Goal: Information Seeking & Learning: Learn about a topic

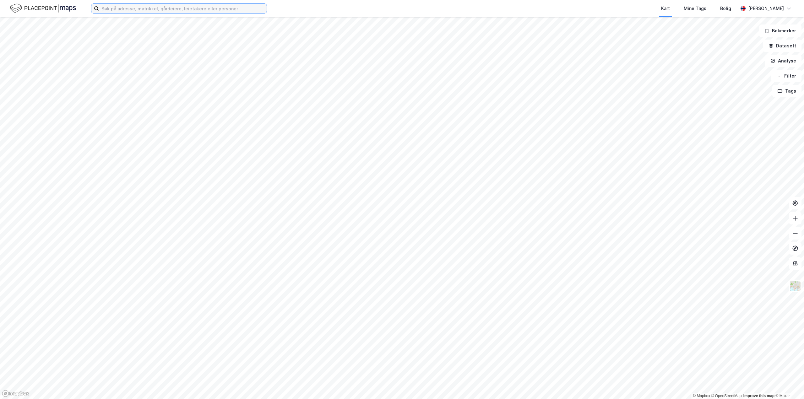
click at [169, 5] on input at bounding box center [183, 8] width 168 height 9
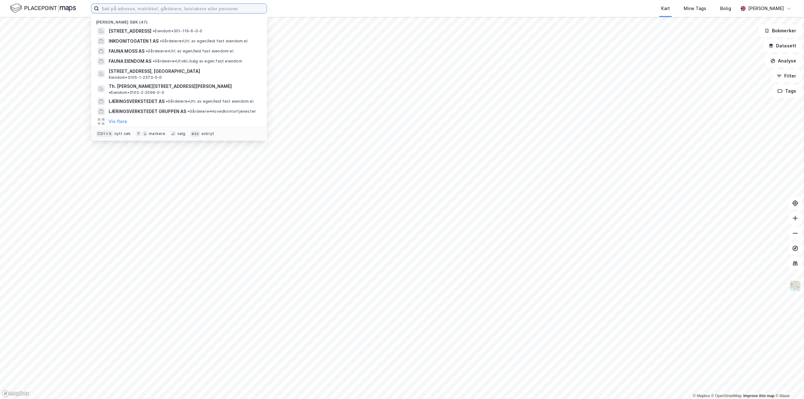
click at [169, 9] on input at bounding box center [183, 8] width 168 height 9
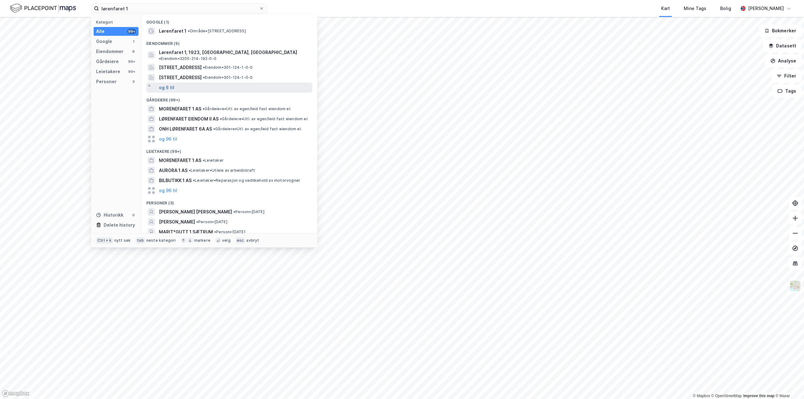
click at [166, 84] on button "og 6 til" at bounding box center [166, 88] width 15 height 8
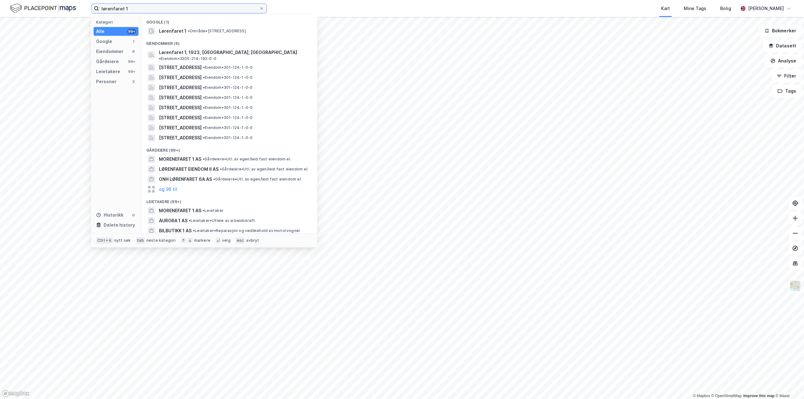
drag, startPoint x: 132, startPoint y: 10, endPoint x: 98, endPoint y: 11, distance: 34.2
click at [98, 10] on label "lørenfaret 1" at bounding box center [179, 8] width 176 height 10
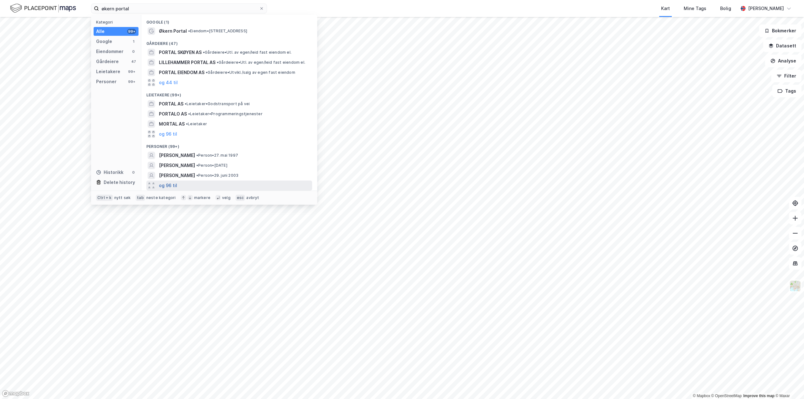
click at [170, 188] on button "og 96 til" at bounding box center [168, 186] width 18 height 8
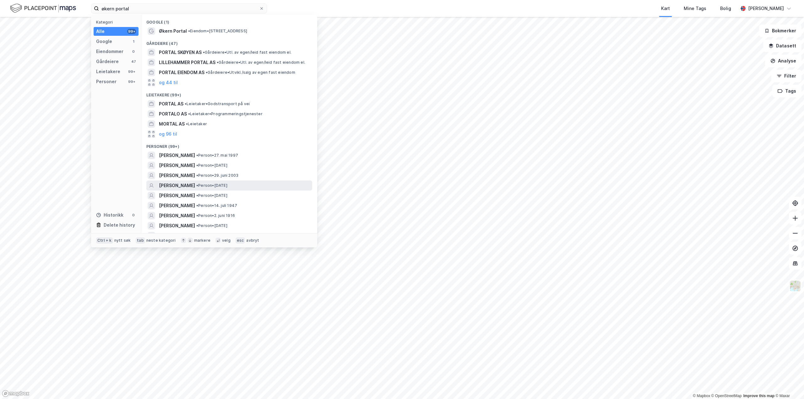
click at [182, 185] on span "[PERSON_NAME]" at bounding box center [177, 186] width 36 height 8
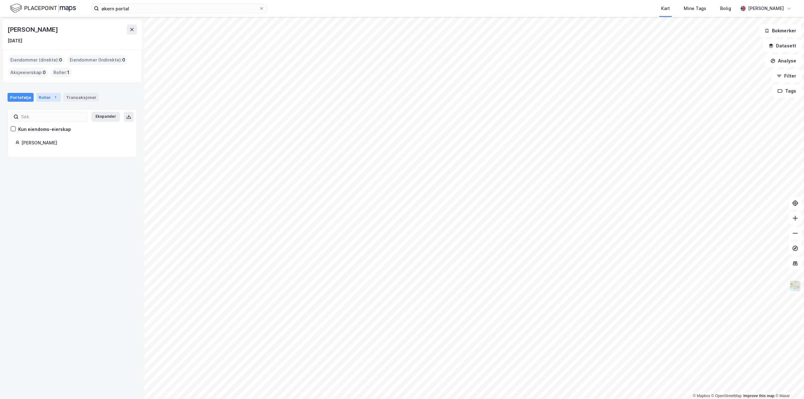
click at [47, 99] on div "Roller 1" at bounding box center [48, 97] width 25 height 9
click at [63, 139] on div "Innehaver - [PERSON_NAME]" at bounding box center [79, 136] width 99 height 8
click at [0, 0] on button "[PERSON_NAME]" at bounding box center [0, 0] width 0 height 0
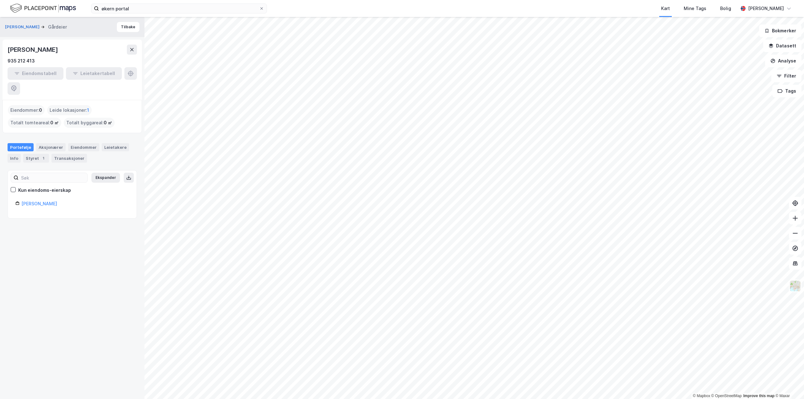
click at [73, 105] on div "Leide lokasjoner : 1" at bounding box center [69, 110] width 45 height 10
click at [66, 105] on div "Leide lokasjoner : 1" at bounding box center [69, 110] width 45 height 10
click at [35, 154] on div "Styret 1" at bounding box center [36, 158] width 26 height 9
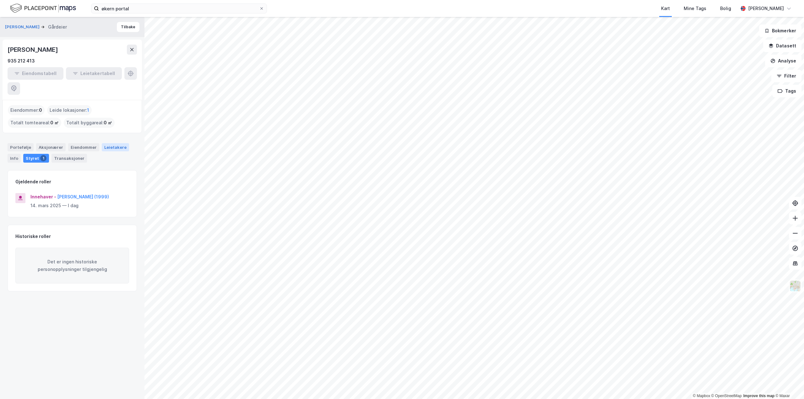
click at [110, 143] on div "Leietakere" at bounding box center [115, 147] width 27 height 8
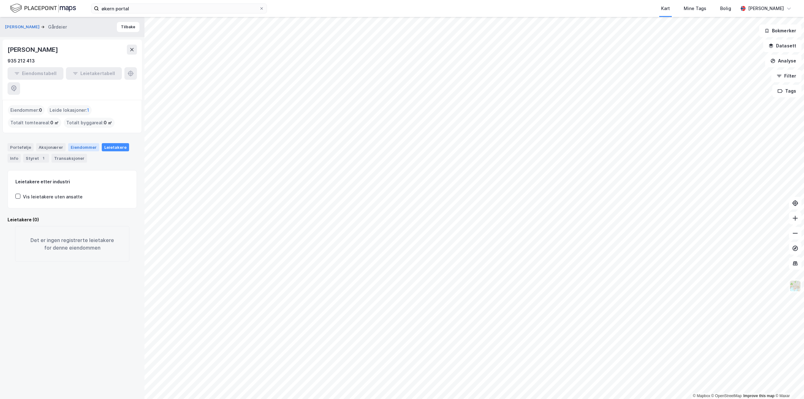
click at [88, 143] on div "Eiendommer" at bounding box center [83, 147] width 31 height 8
click at [25, 143] on div "Portefølje" at bounding box center [21, 147] width 26 height 8
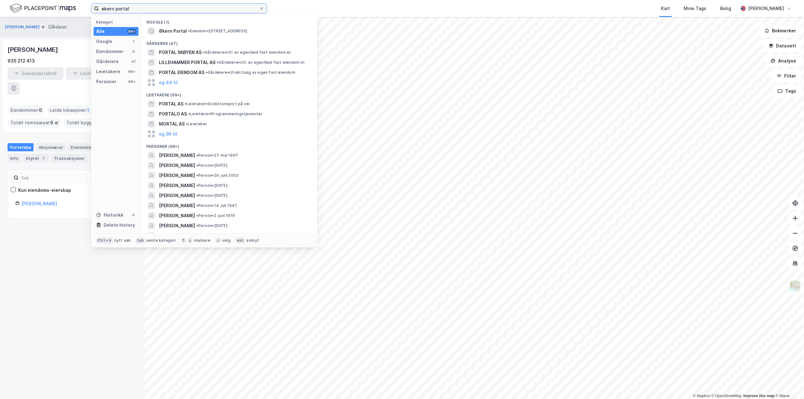
drag, startPoint x: 132, startPoint y: 9, endPoint x: 93, endPoint y: 13, distance: 39.4
click at [93, 13] on label "økern portal" at bounding box center [179, 8] width 176 height 10
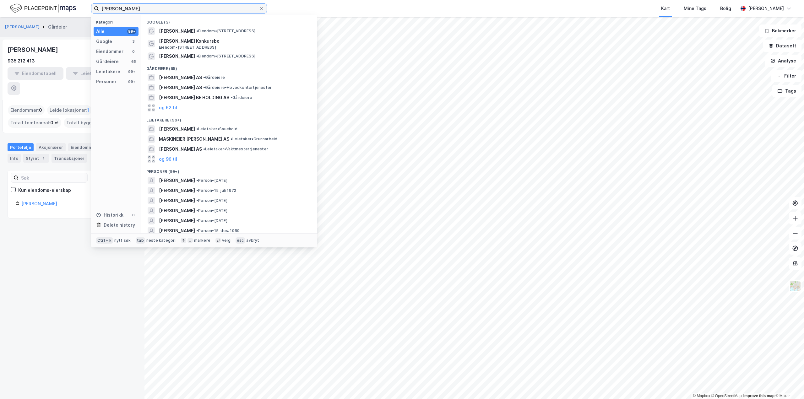
click at [119, 10] on input "[PERSON_NAME]" at bounding box center [179, 8] width 160 height 9
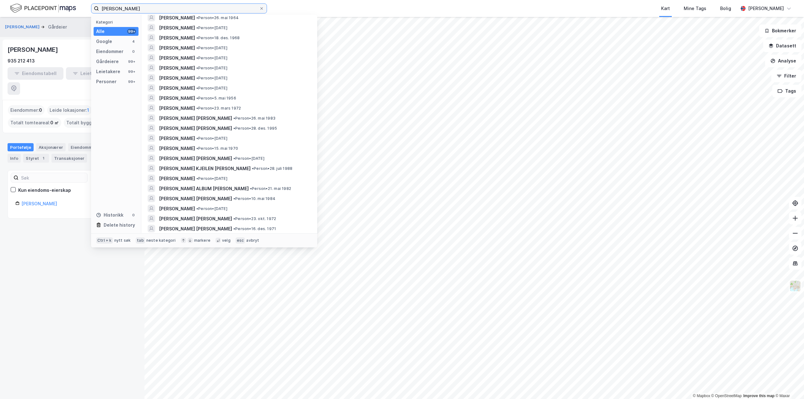
scroll to position [360, 0]
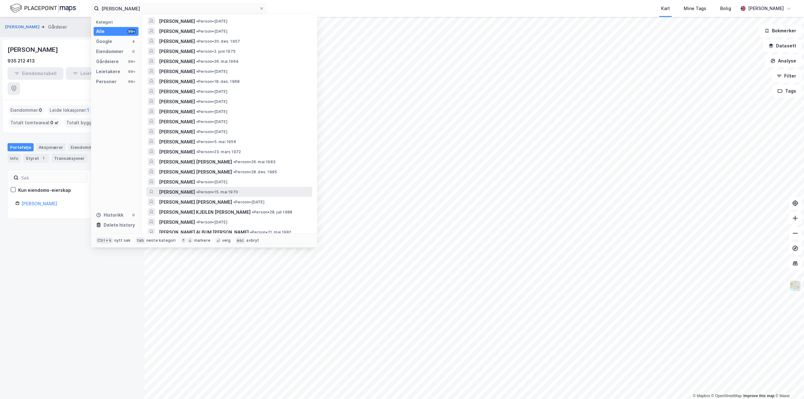
click at [195, 192] on span "[PERSON_NAME]" at bounding box center [177, 192] width 36 height 8
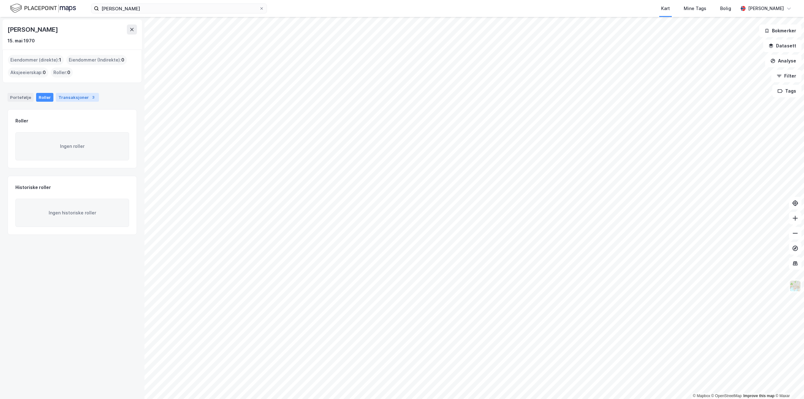
click at [66, 96] on div "Transaksjoner 3" at bounding box center [77, 97] width 43 height 9
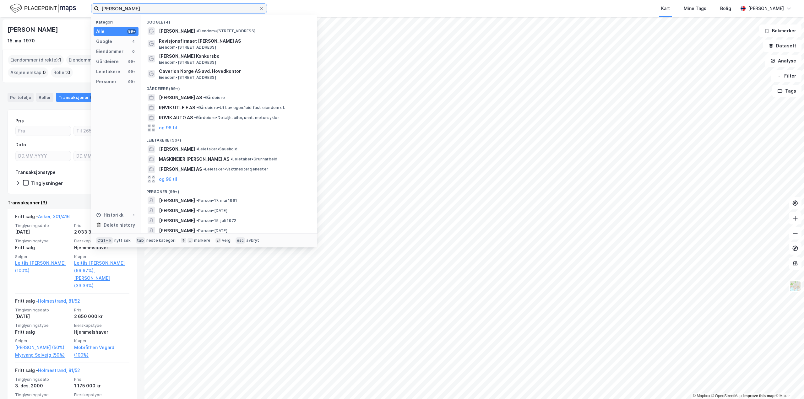
drag, startPoint x: 175, startPoint y: 9, endPoint x: 82, endPoint y: 18, distance: 93.4
click at [82, 18] on div "[PERSON_NAME] Kategori Alle 99+ Google 4 Eiendommer 0 Gårdeiere 99+ Leietakere …" at bounding box center [402, 199] width 804 height 399
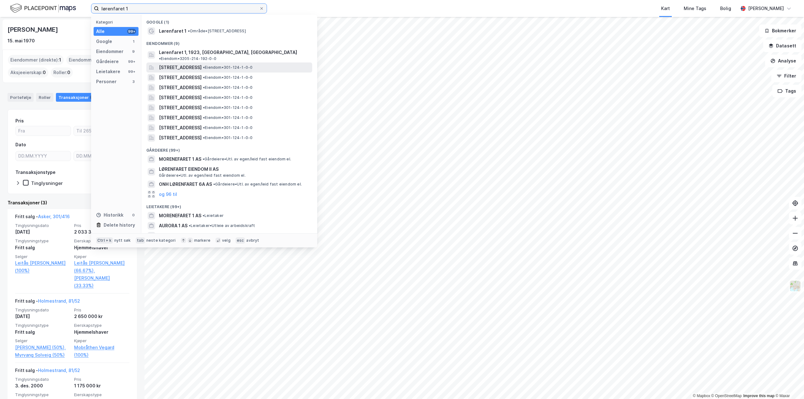
type input "lørenfaret 1"
click at [197, 64] on span "[STREET_ADDRESS]" at bounding box center [180, 68] width 43 height 8
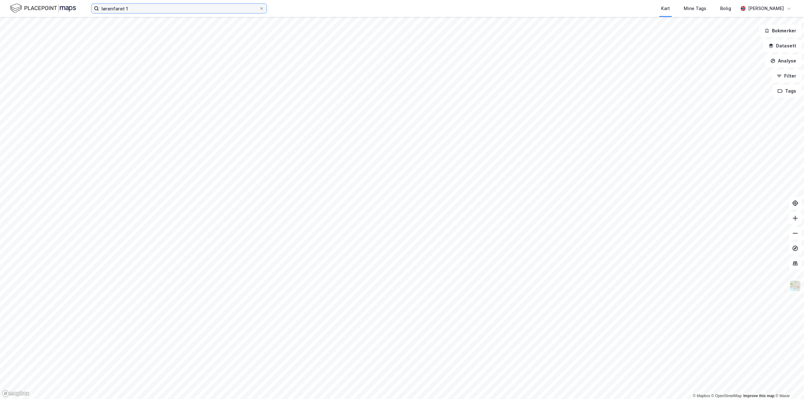
click at [185, 9] on input "lørenfaret 1" at bounding box center [179, 8] width 160 height 9
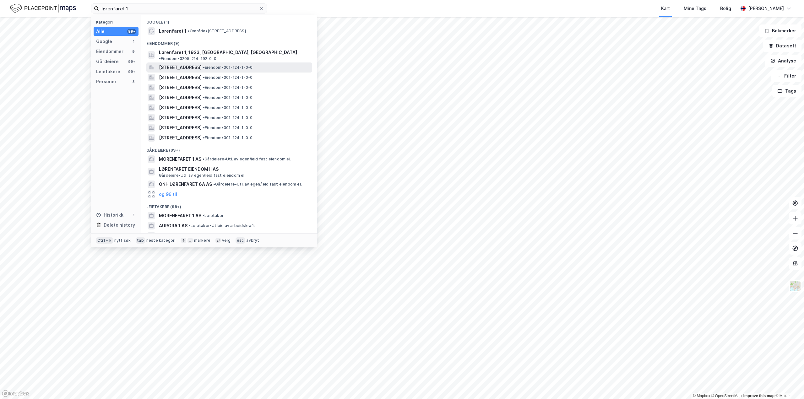
click at [173, 65] on span "[STREET_ADDRESS]" at bounding box center [180, 68] width 43 height 8
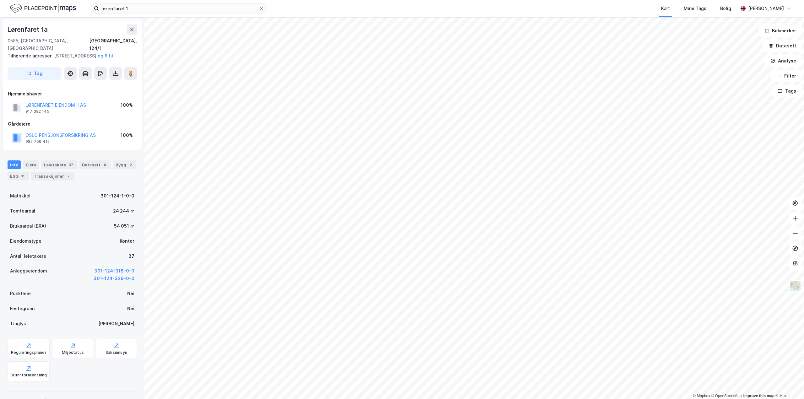
scroll to position [1, 0]
click at [16, 177] on div "ESG 11" at bounding box center [18, 175] width 21 height 9
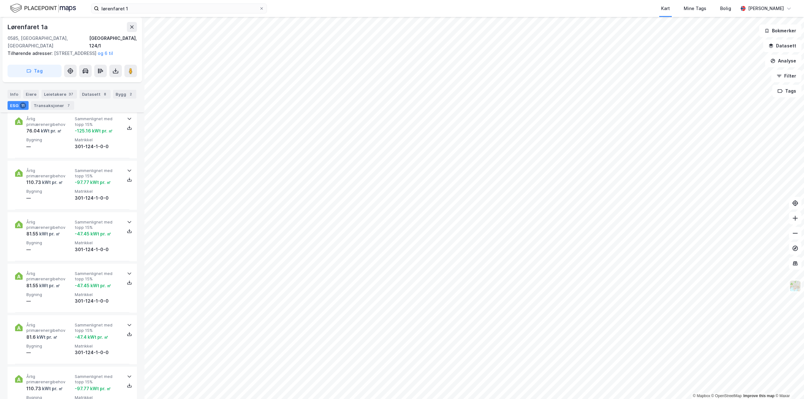
scroll to position [220, 0]
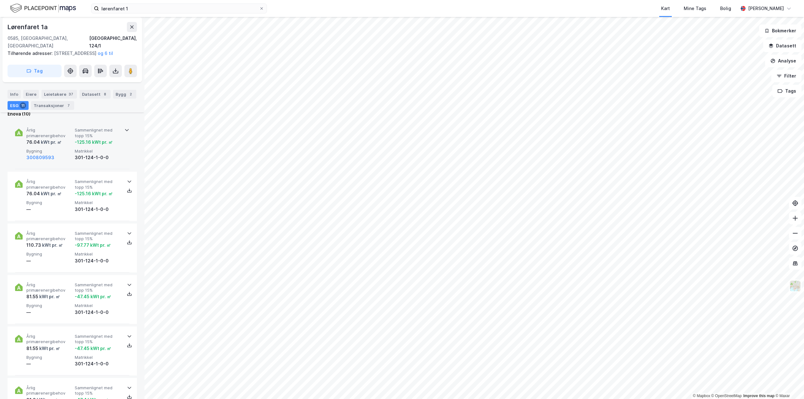
click at [124, 128] on icon at bounding box center [126, 130] width 5 height 5
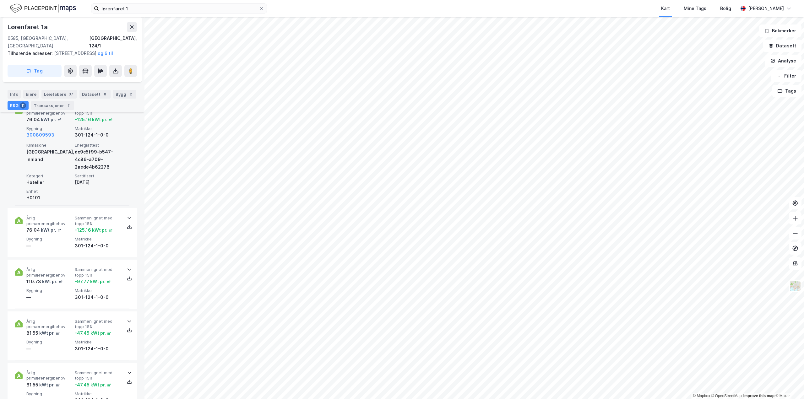
scroll to position [251, 0]
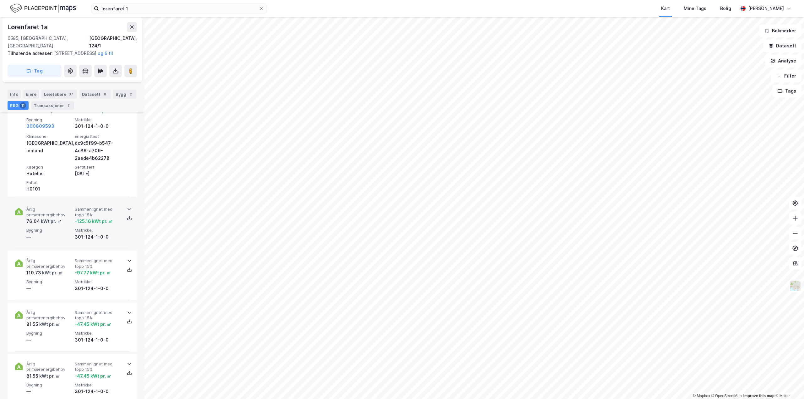
click at [127, 209] on icon at bounding box center [129, 209] width 5 height 5
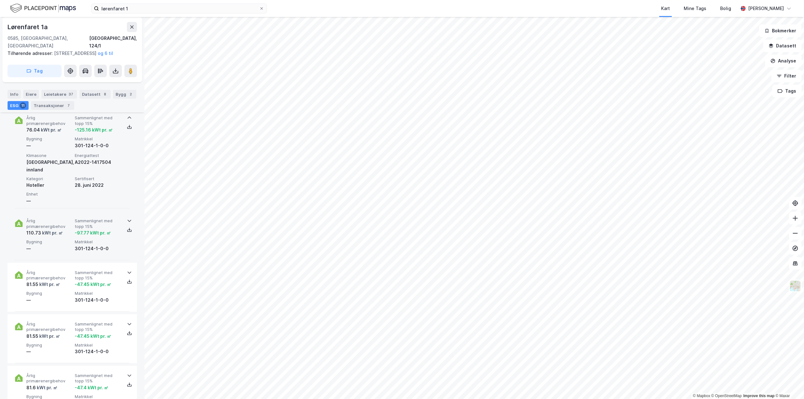
scroll to position [346, 0]
click at [127, 216] on icon at bounding box center [129, 218] width 5 height 5
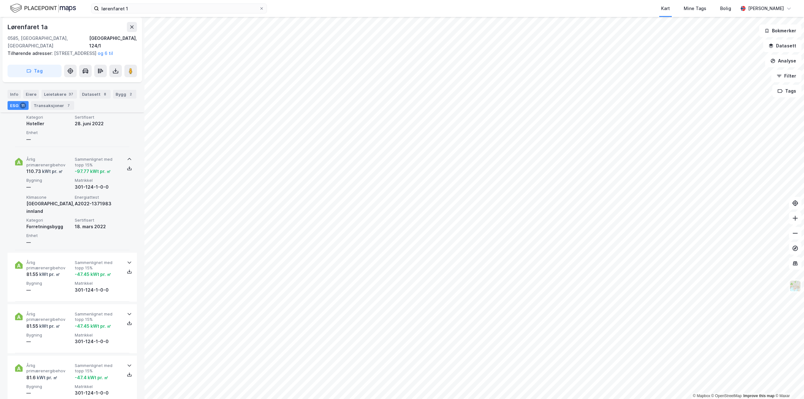
scroll to position [408, 0]
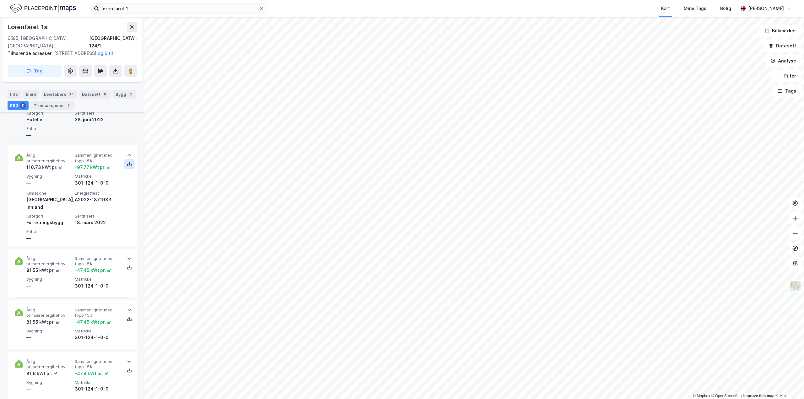
click at [127, 162] on icon at bounding box center [129, 164] width 5 height 5
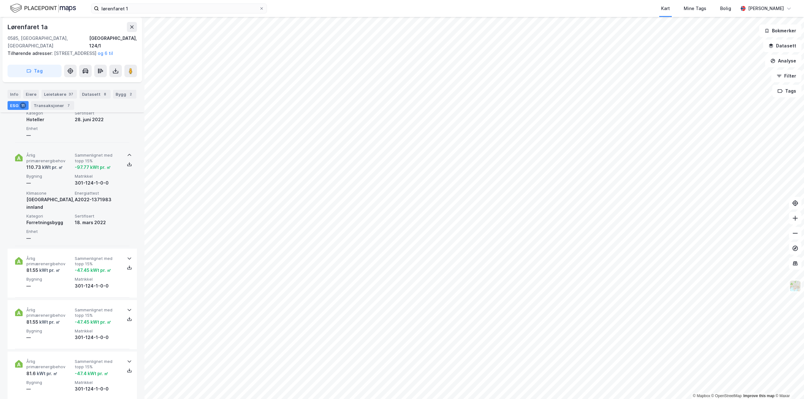
scroll to position [314, 0]
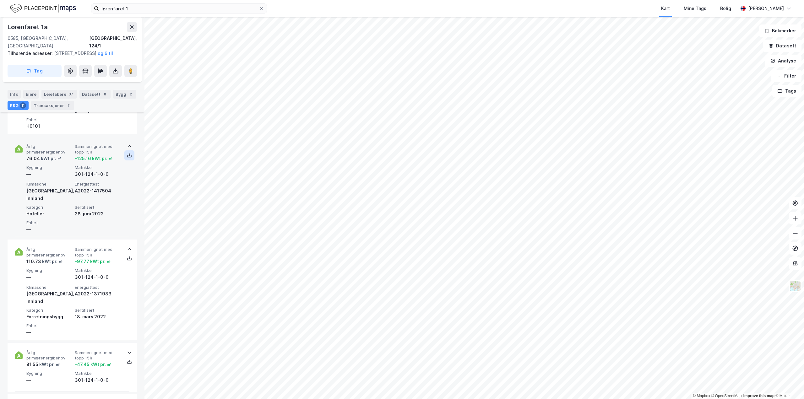
click at [129, 156] on icon at bounding box center [129, 155] width 1 height 3
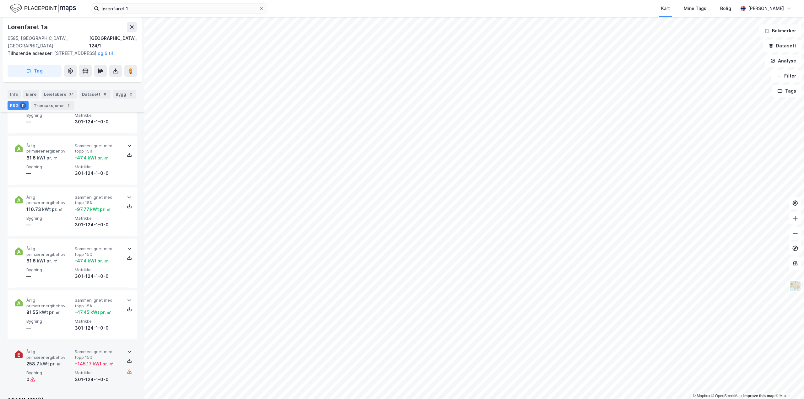
scroll to position [624, 0]
click at [127, 298] on icon at bounding box center [129, 300] width 5 height 5
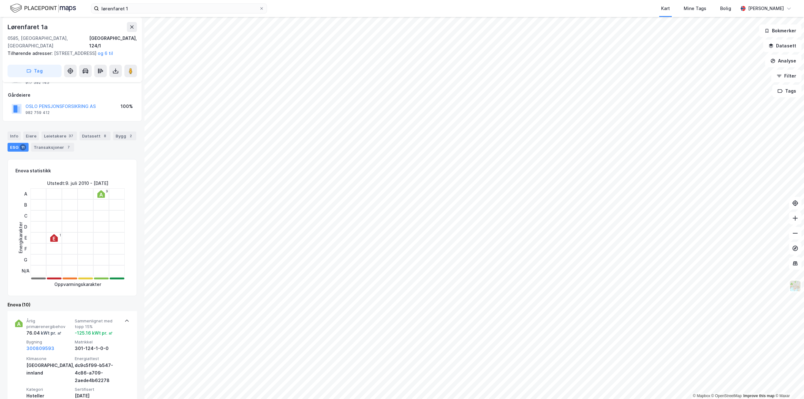
scroll to position [0, 0]
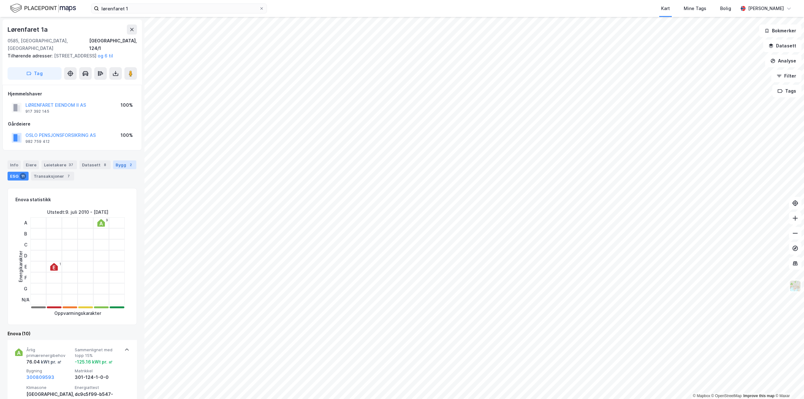
click at [115, 163] on div "Bygg 2" at bounding box center [124, 165] width 23 height 9
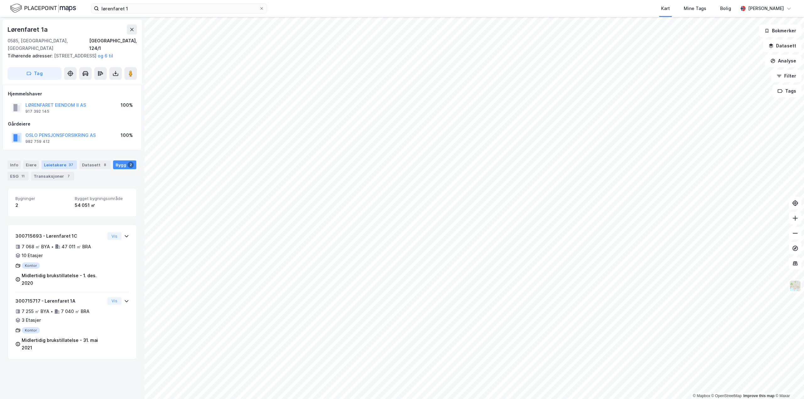
click at [53, 166] on div "Leietakere 37" at bounding box center [58, 165] width 35 height 9
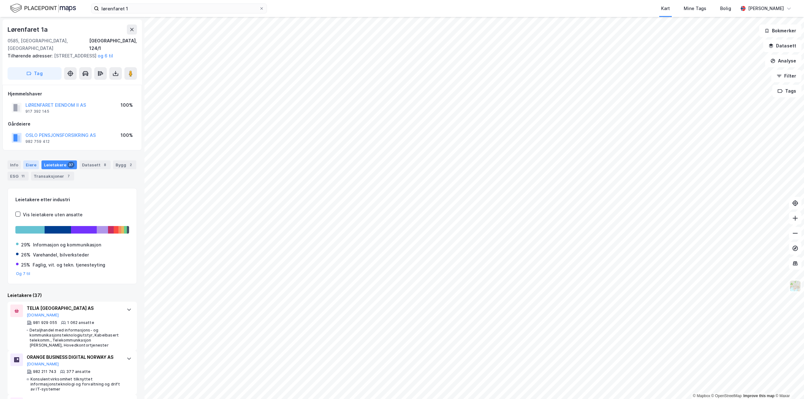
click at [27, 165] on div "Eiere" at bounding box center [31, 165] width 16 height 9
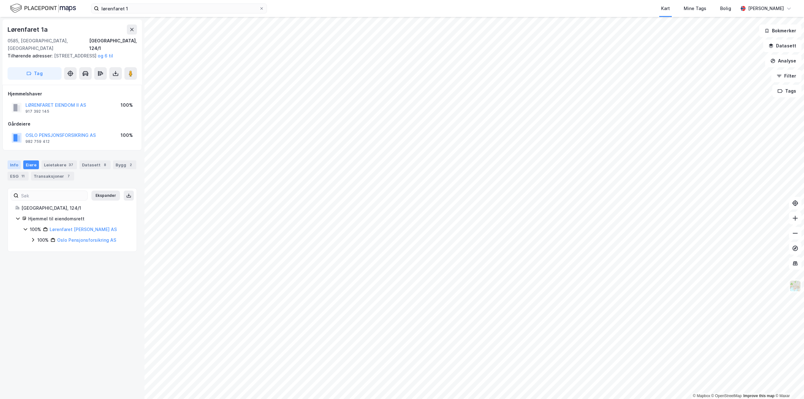
click at [15, 165] on div "Info" at bounding box center [14, 165] width 13 height 9
